Goal: Task Accomplishment & Management: Use online tool/utility

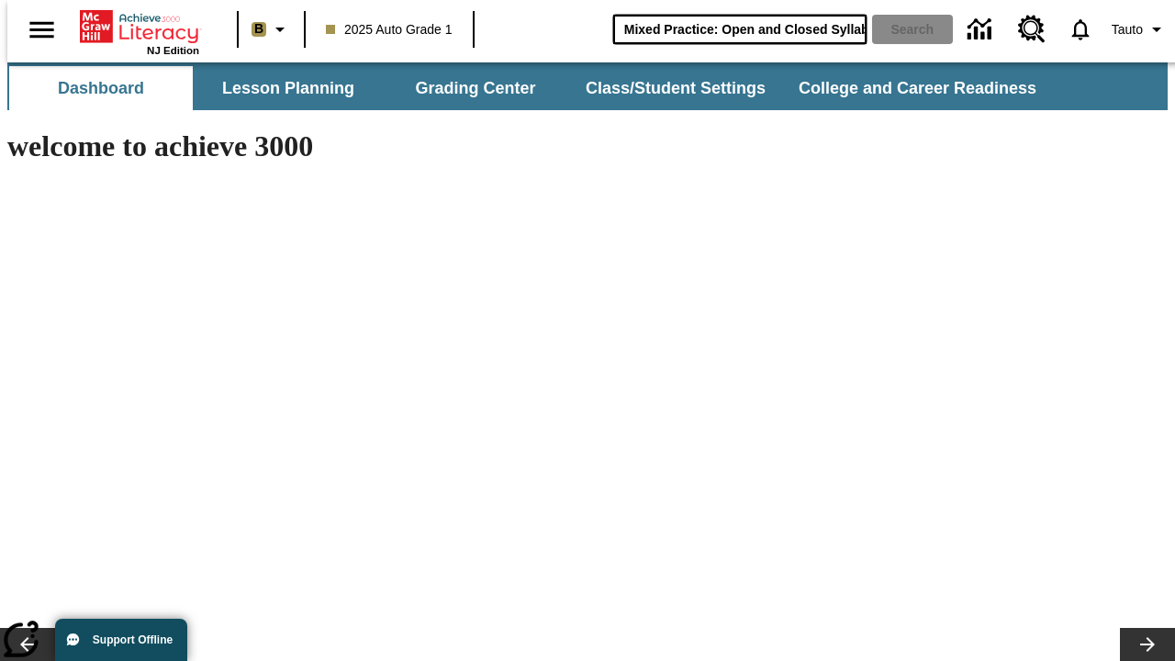
type input "Mixed Practice: Open and Closed Syllables"
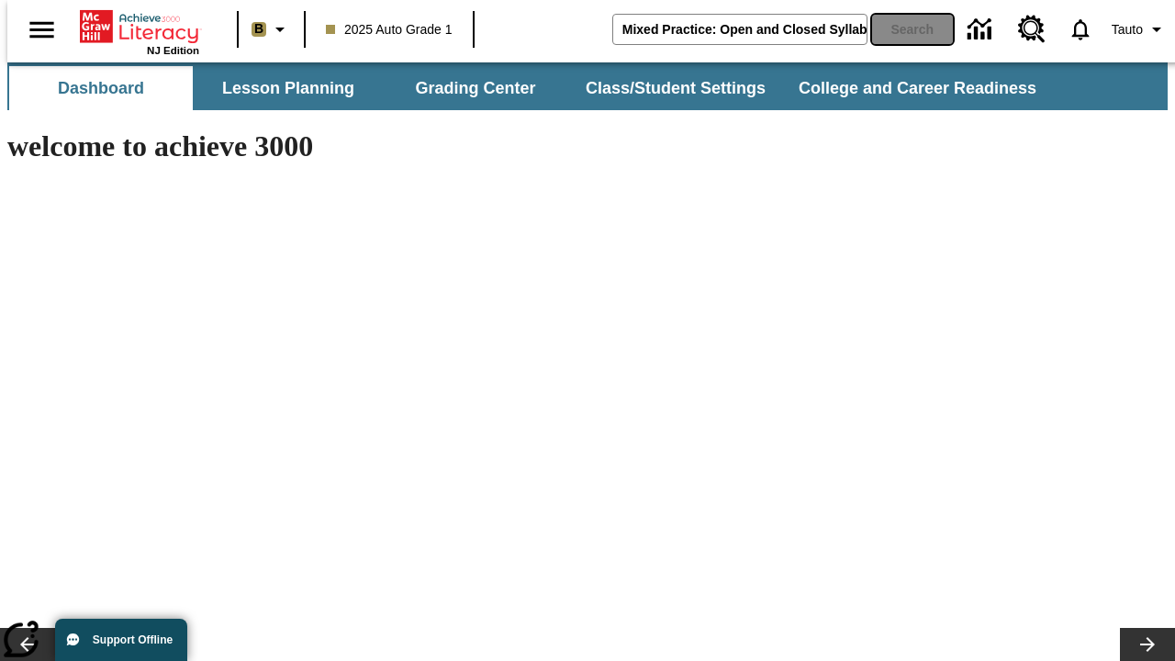
click at [901, 29] on button "Search" at bounding box center [912, 29] width 81 height 29
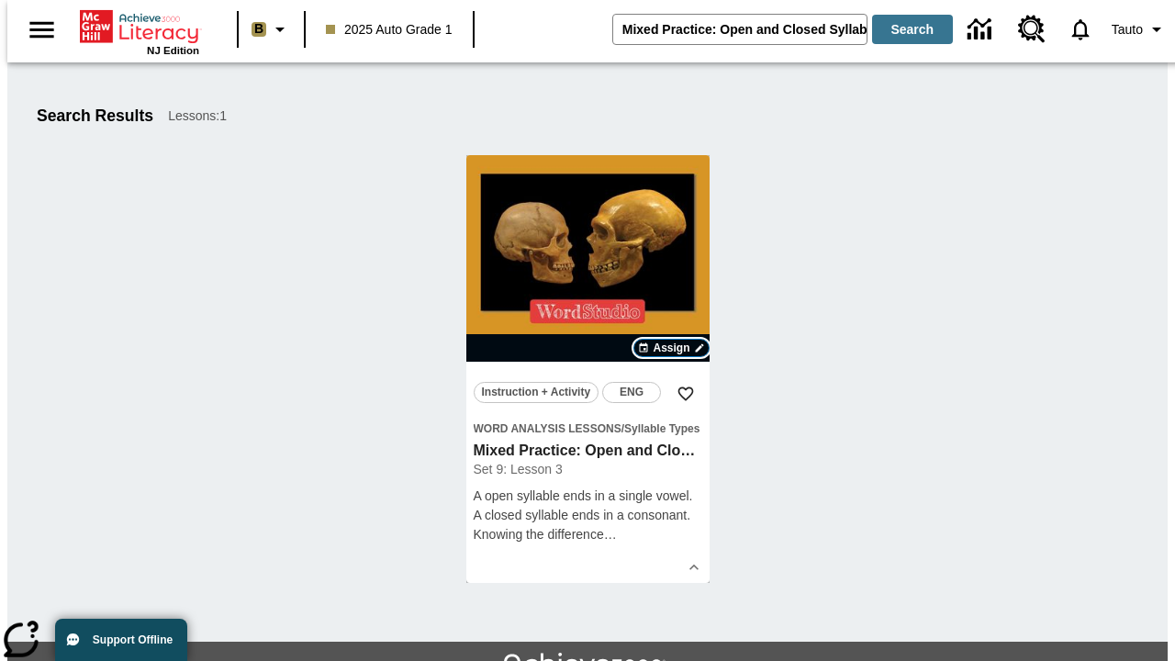
click at [672, 348] on span "Assign" at bounding box center [670, 348] width 37 height 17
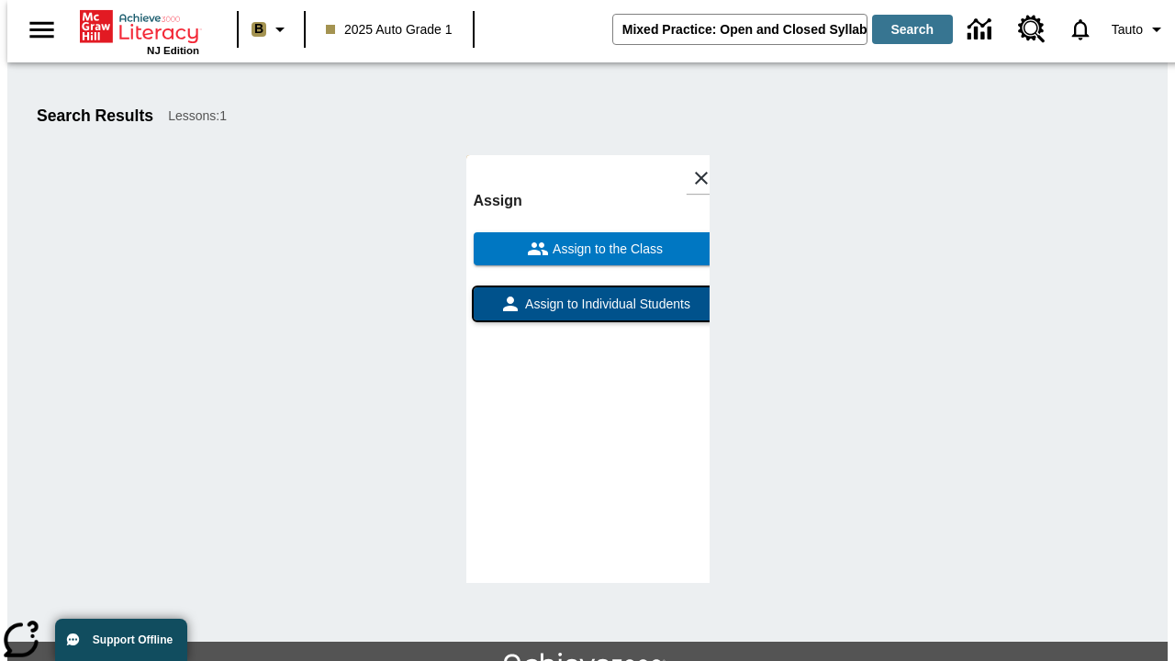
click at [587, 295] on span "Assign to Individual Students" at bounding box center [605, 304] width 169 height 19
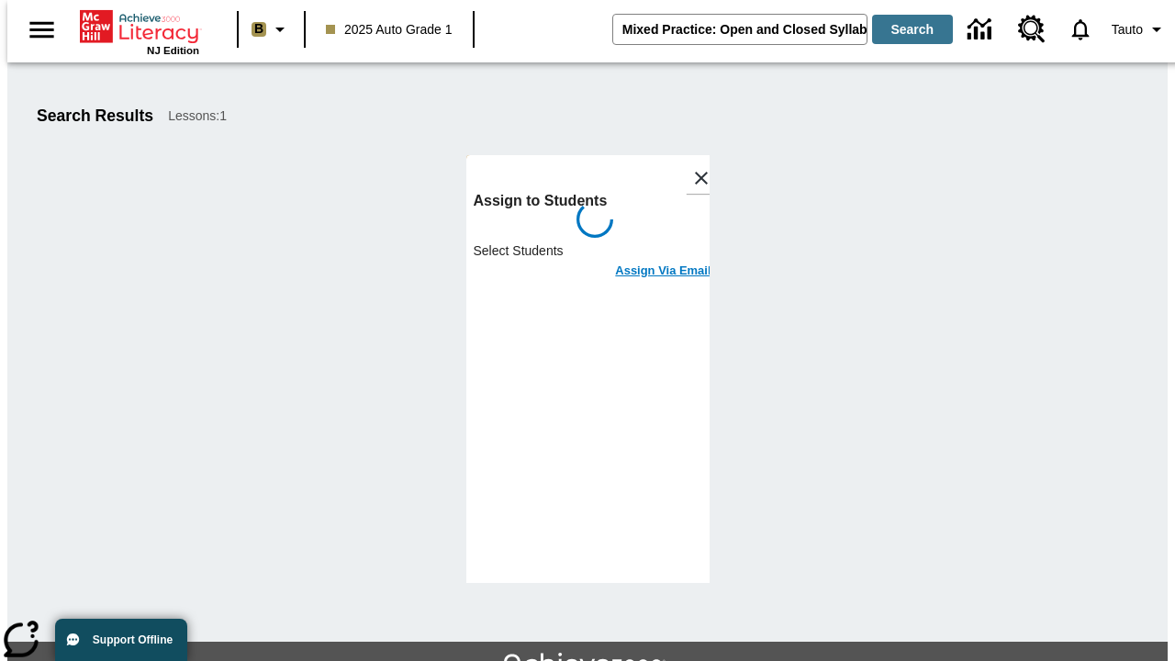
scroll to position [100, 0]
